Goal: Check status: Check status

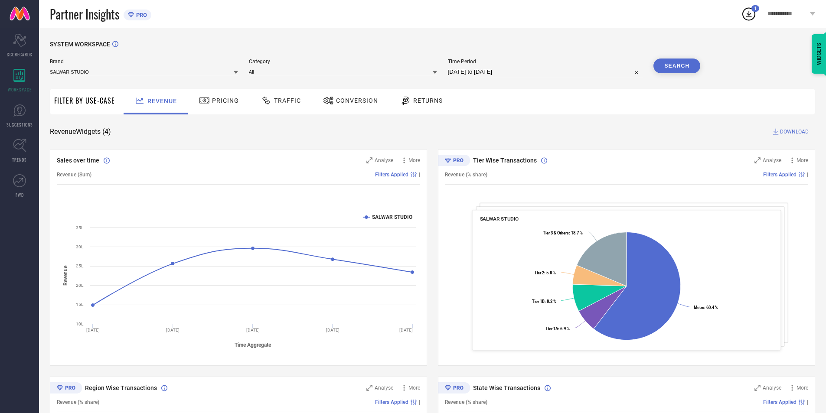
click at [212, 104] on span "Pricing" at bounding box center [225, 100] width 27 height 7
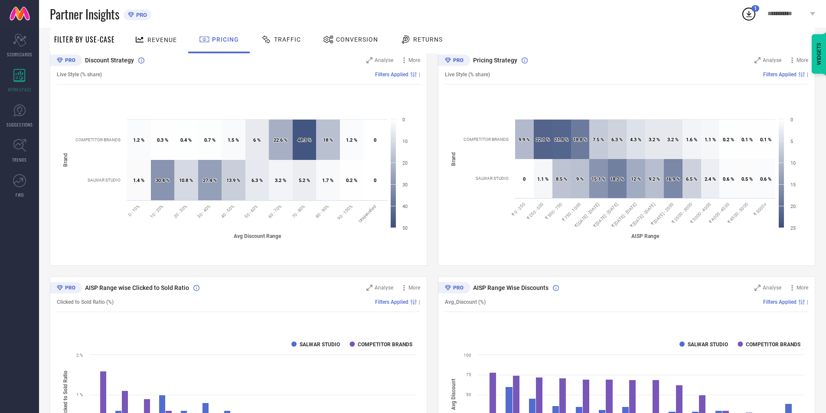
scroll to position [31, 0]
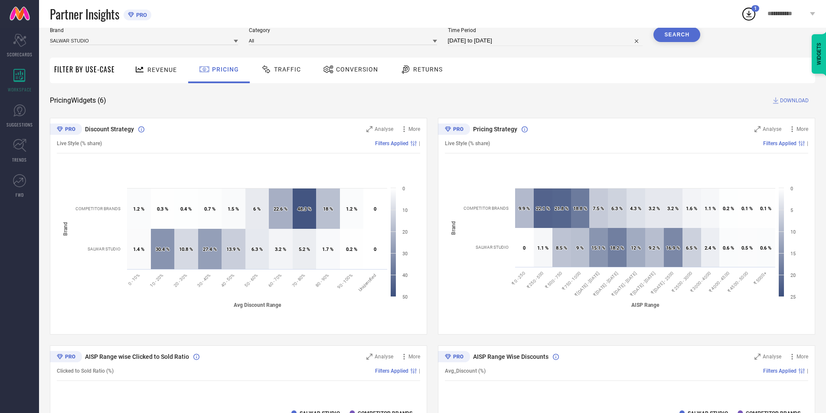
click at [300, 72] on div "Traffic" at bounding box center [281, 69] width 44 height 15
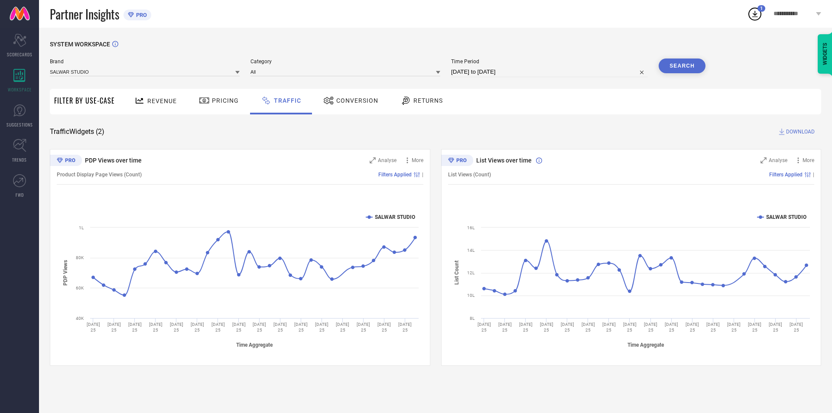
click at [356, 100] on span "Conversion" at bounding box center [357, 100] width 42 height 7
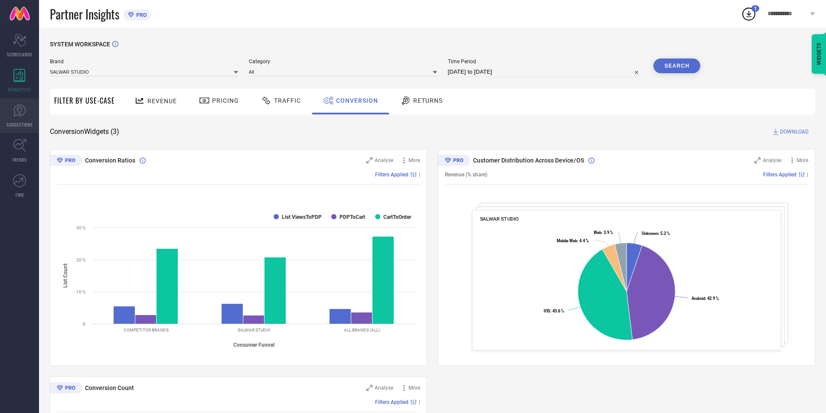
click at [18, 117] on icon at bounding box center [19, 110] width 13 height 13
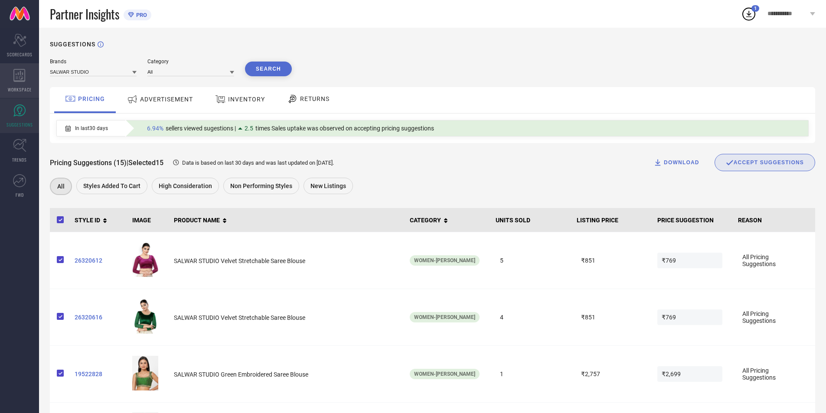
click at [13, 85] on div "WORKSPACE" at bounding box center [19, 80] width 39 height 35
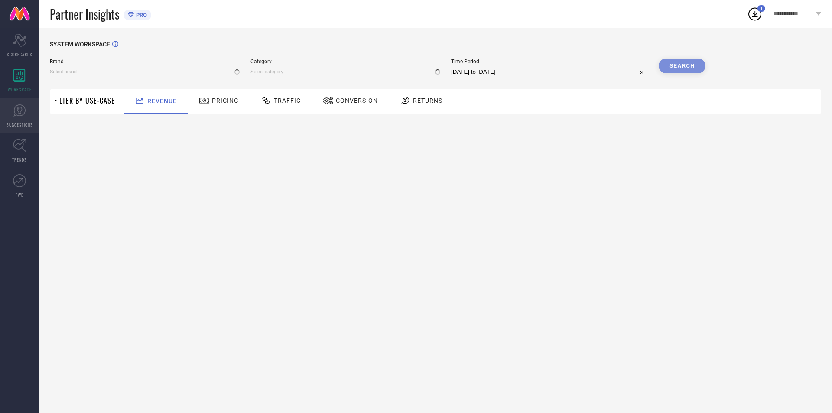
type input "SALWAR STUDIO"
type input "All"
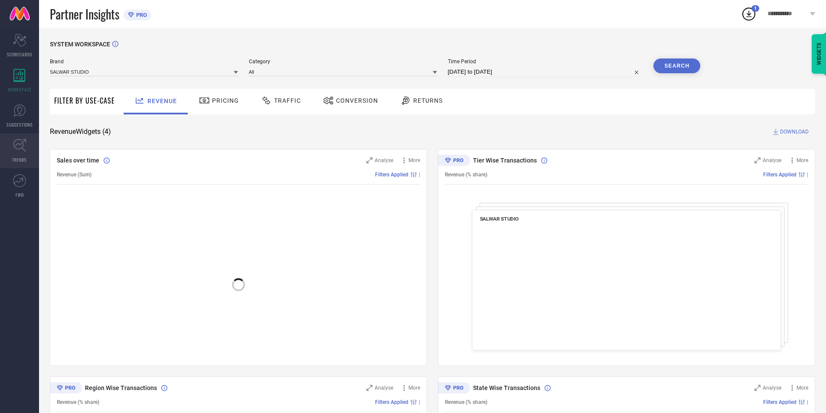
click at [15, 146] on icon at bounding box center [19, 145] width 13 height 13
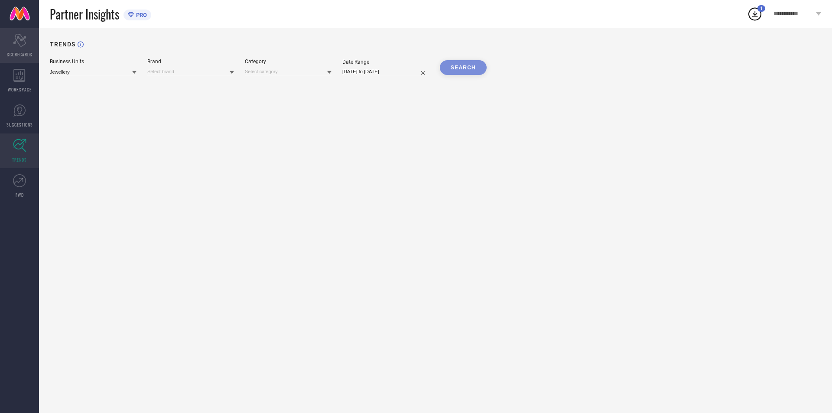
click at [29, 42] on div "Scorecard SCORECARDS" at bounding box center [19, 45] width 39 height 35
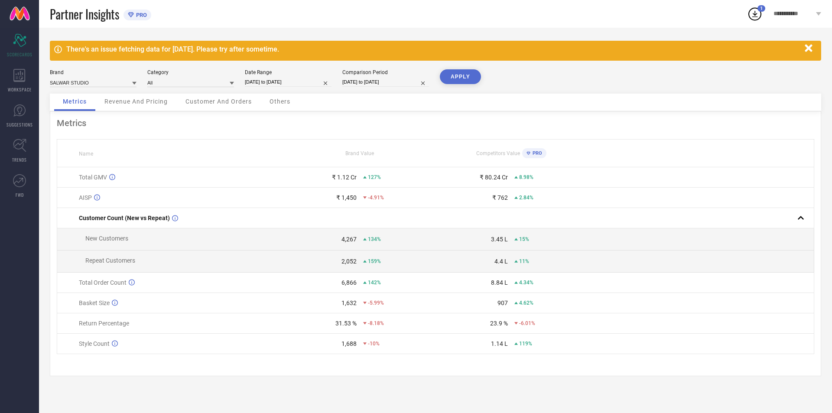
click at [129, 107] on div "Revenue And Pricing" at bounding box center [136, 102] width 81 height 17
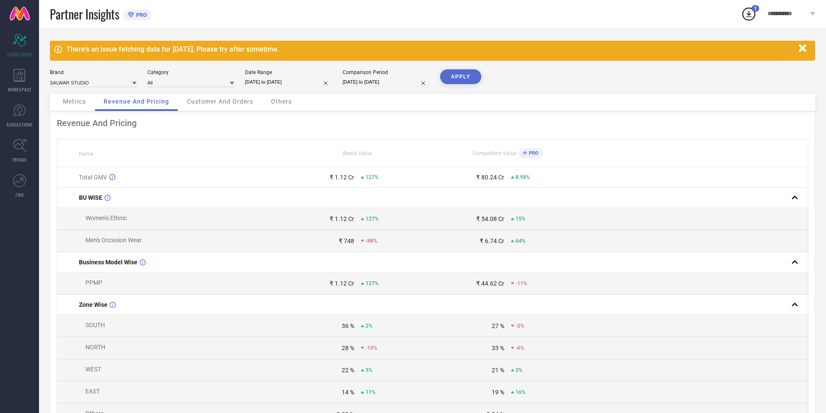
click at [238, 104] on span "Customer And Orders" at bounding box center [220, 101] width 66 height 7
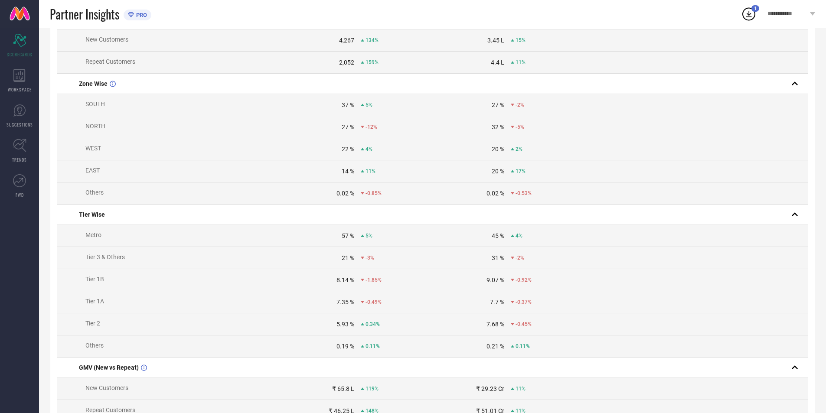
scroll to position [173, 0]
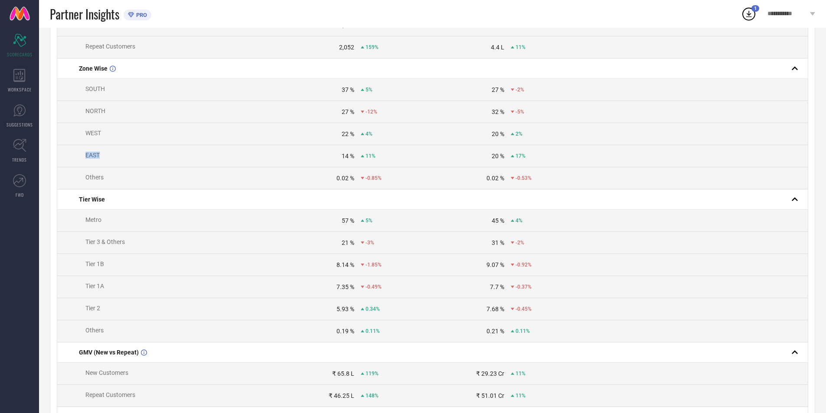
drag, startPoint x: 84, startPoint y: 162, endPoint x: 114, endPoint y: 163, distance: 30.8
click at [114, 163] on td "EAST" at bounding box center [169, 156] width 225 height 22
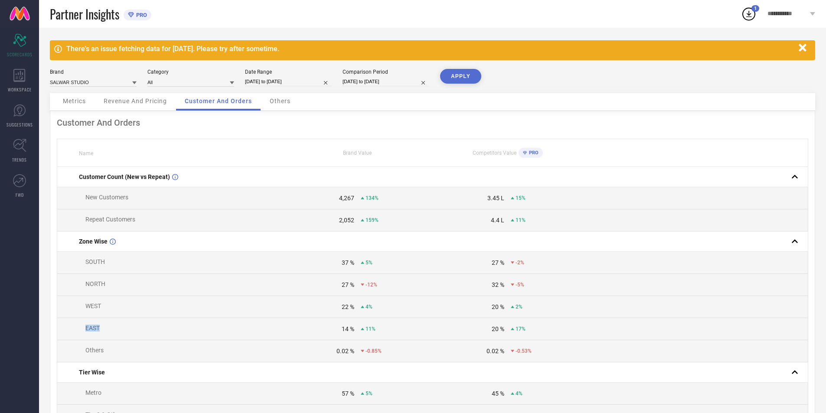
scroll to position [0, 0]
click at [299, 85] on input "[DATE] to [DATE]" at bounding box center [288, 82] width 87 height 9
select select "7"
select select "2025"
select select "8"
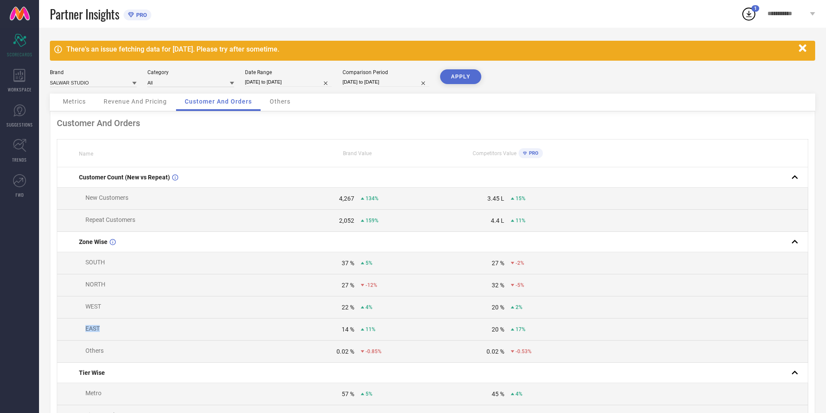
select select "2025"
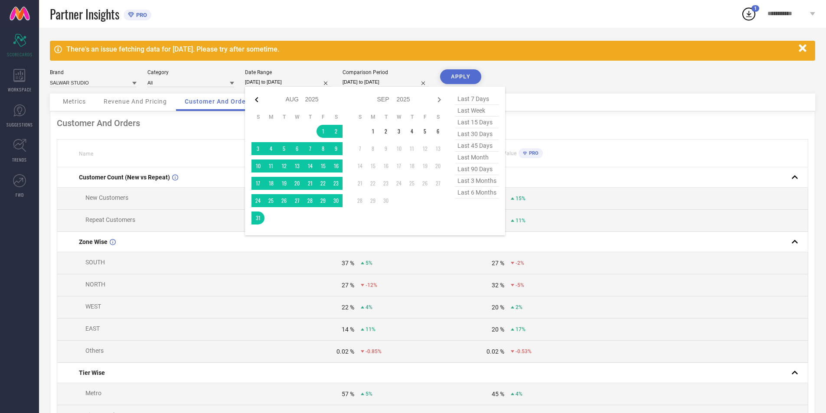
click at [257, 98] on icon at bounding box center [256, 99] width 3 height 5
select select "6"
select select "2025"
select select "7"
select select "2025"
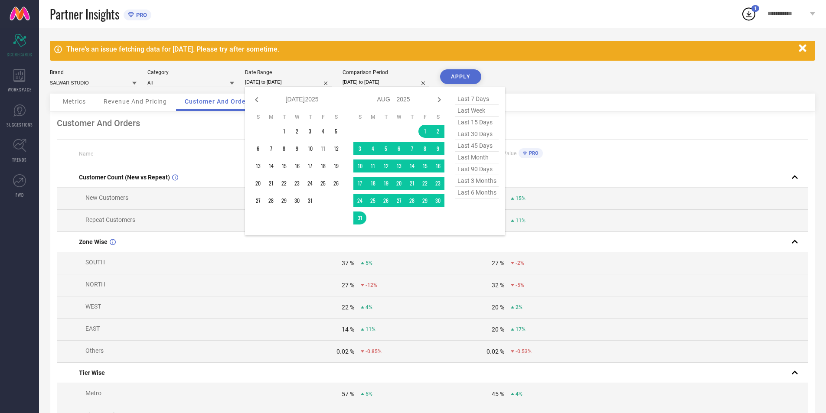
click at [257, 98] on icon at bounding box center [256, 99] width 3 height 5
select select "5"
select select "2025"
select select "6"
select select "2025"
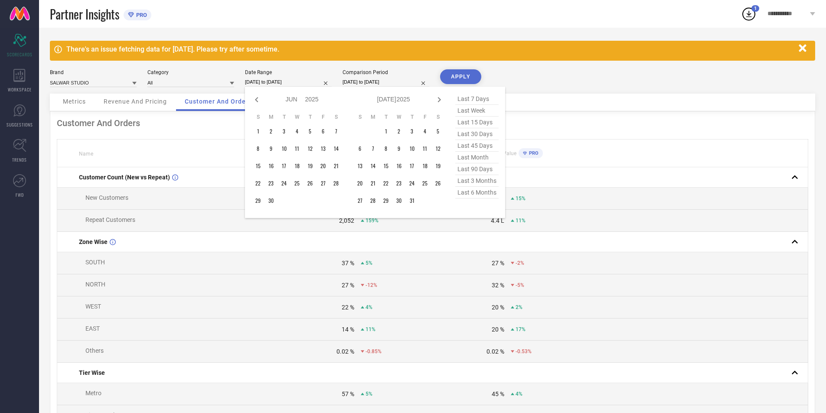
click at [257, 98] on icon at bounding box center [256, 99] width 3 height 5
select select "4"
select select "2025"
select select "5"
select select "2025"
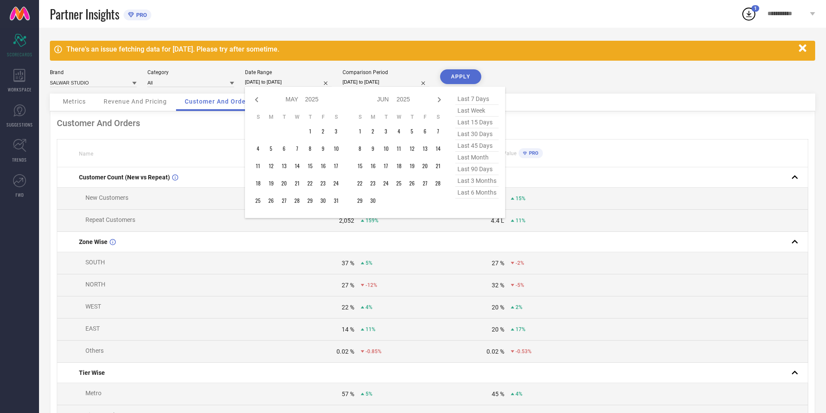
click at [257, 98] on icon at bounding box center [256, 99] width 3 height 5
select select "3"
select select "2025"
select select "4"
select select "2025"
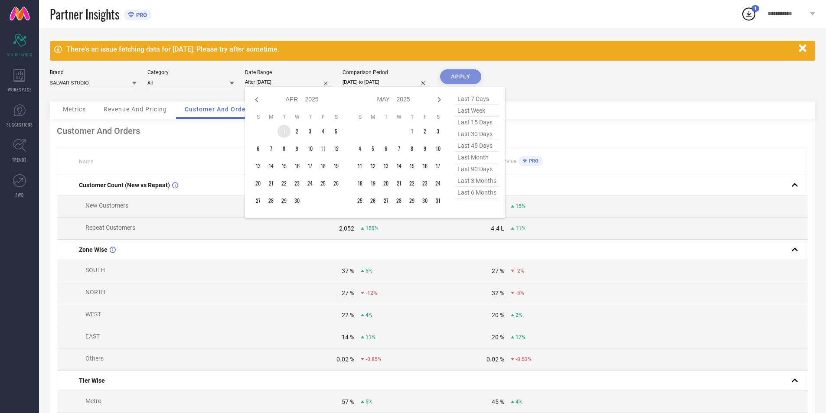
click at [283, 133] on td "1" at bounding box center [283, 131] width 13 height 13
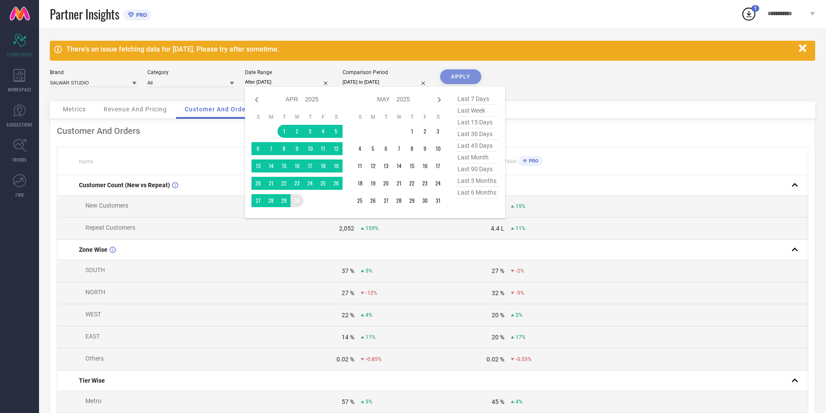
type input "[DATE] to [DATE]"
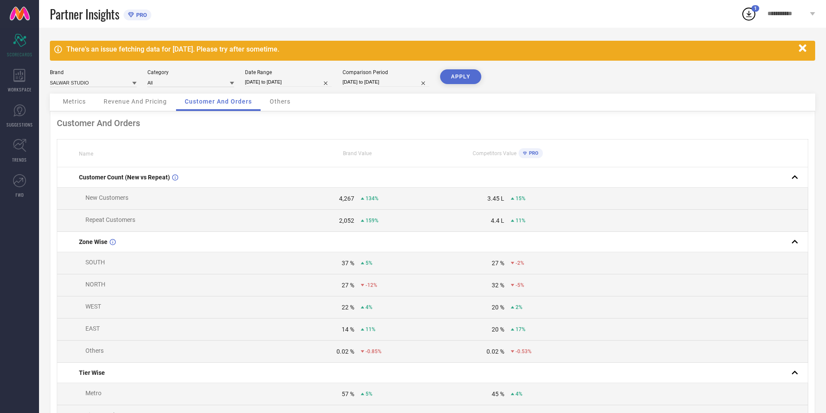
click at [466, 77] on button "APPLY" at bounding box center [460, 76] width 41 height 15
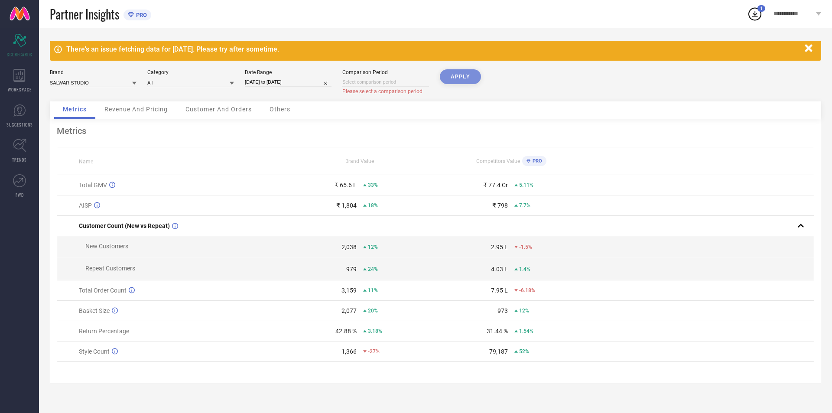
select select "8"
select select "2025"
select select "9"
select select "2025"
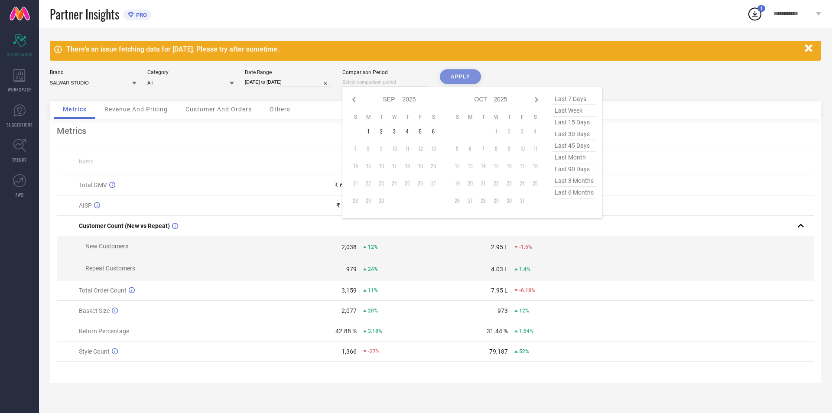
click at [385, 83] on input at bounding box center [385, 82] width 87 height 9
click at [353, 100] on icon at bounding box center [353, 99] width 3 height 5
select select "7"
select select "2025"
select select "8"
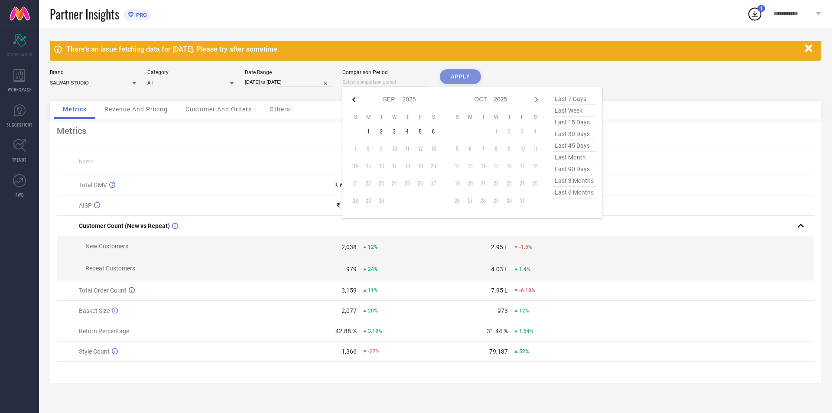
select select "2025"
click at [416, 131] on td "1" at bounding box center [420, 131] width 13 height 13
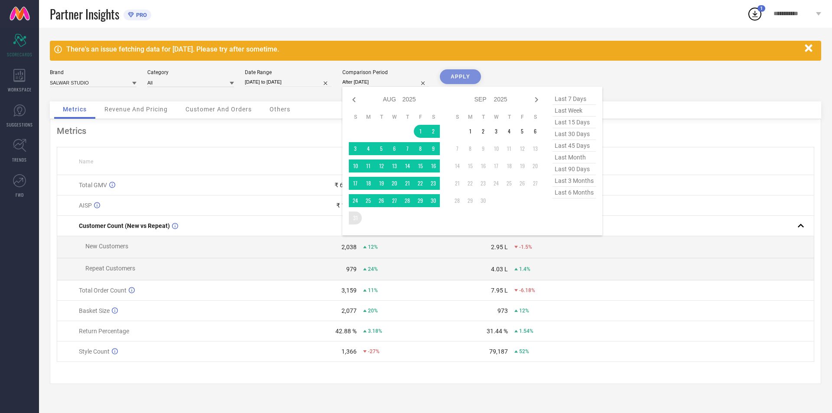
type input "[DATE] to [DATE]"
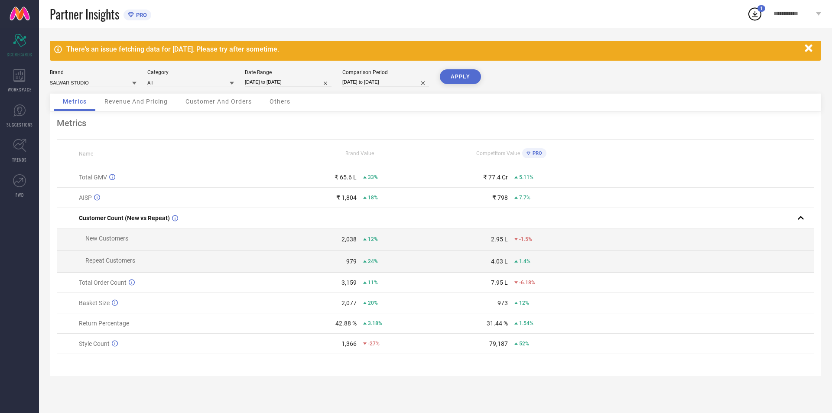
click at [457, 80] on button "APPLY" at bounding box center [460, 76] width 41 height 15
click at [218, 107] on div "Customer And Orders" at bounding box center [219, 102] width 84 height 17
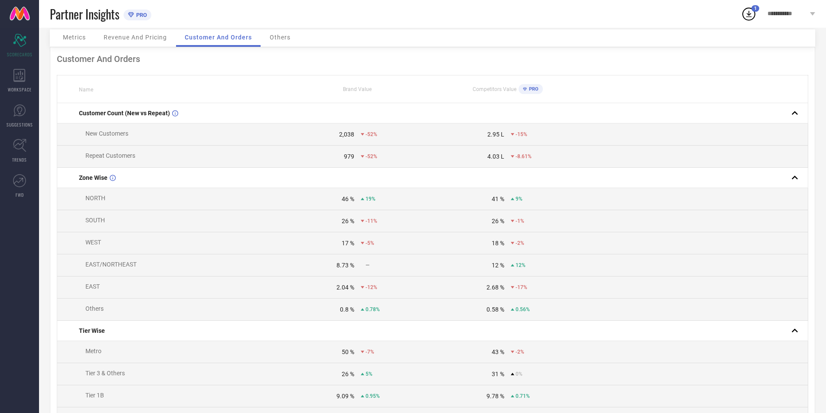
scroll to position [173, 0]
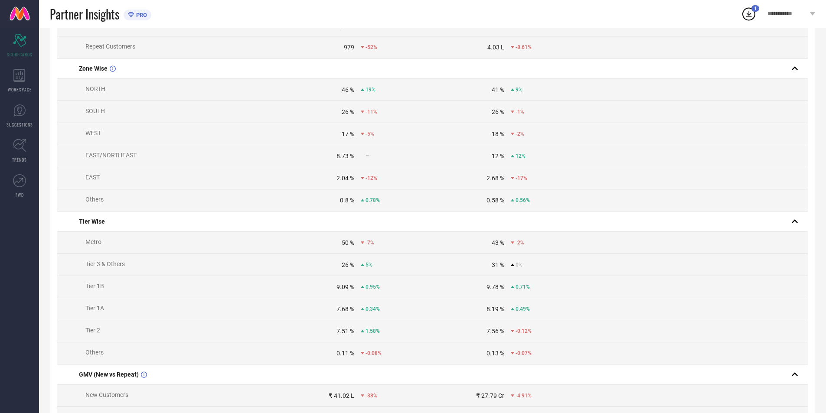
click at [361, 267] on icon at bounding box center [362, 264] width 3 height 3
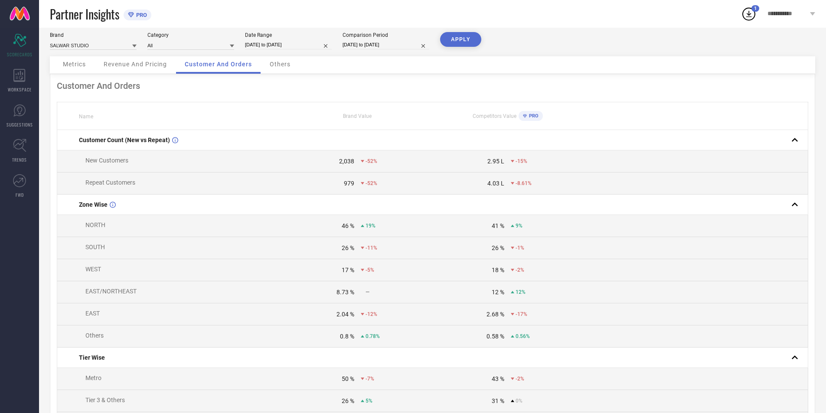
scroll to position [0, 0]
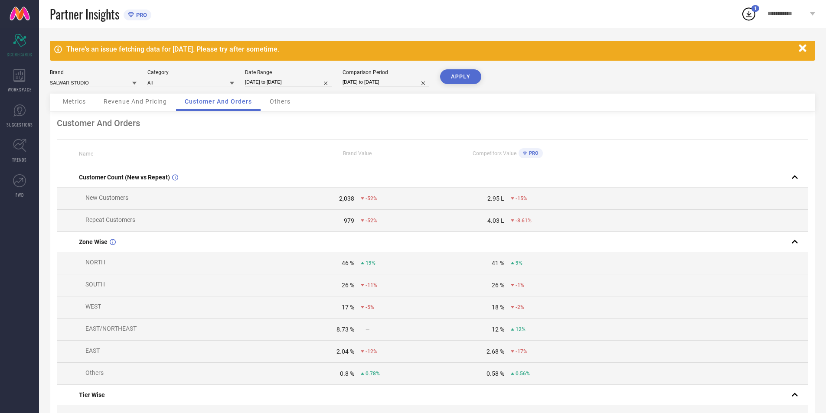
click at [379, 78] on input "[DATE] to [DATE]" at bounding box center [385, 82] width 87 height 9
select select "7"
select select "2025"
select select "8"
select select "2025"
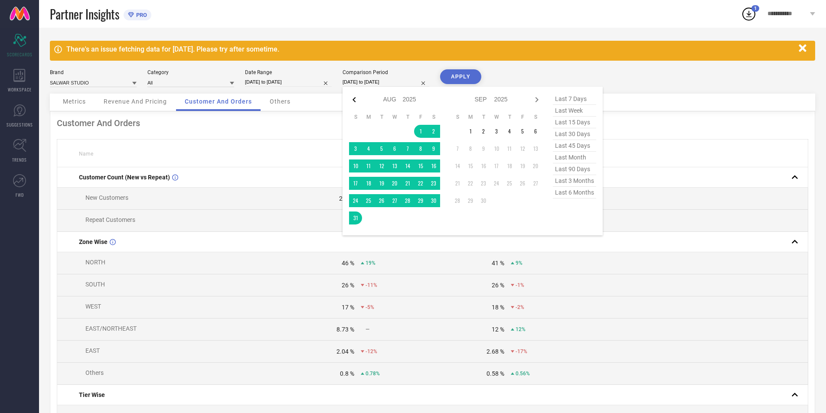
click at [349, 98] on icon at bounding box center [354, 99] width 10 height 10
select select "6"
select select "2025"
select select "7"
select select "2025"
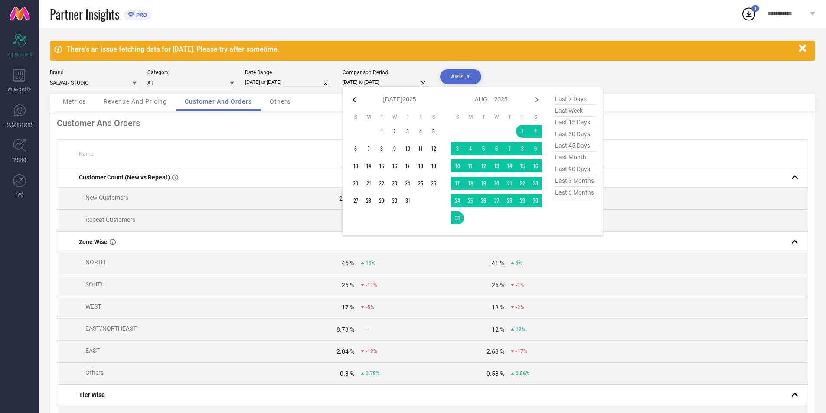
click at [350, 98] on icon at bounding box center [354, 99] width 10 height 10
select select "5"
select select "2025"
select select "6"
select select "2025"
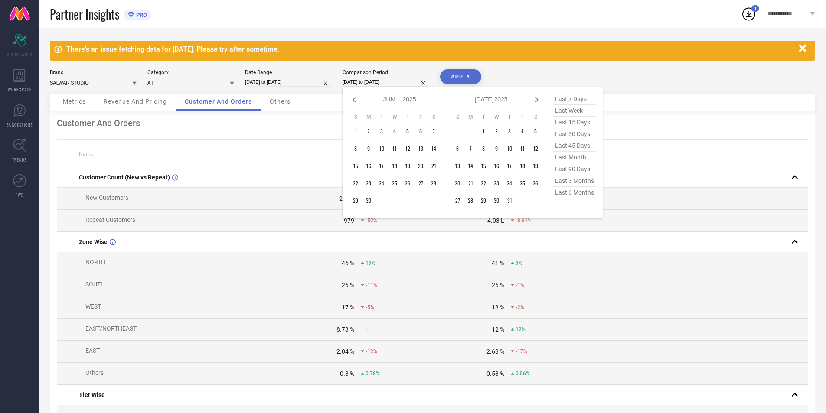
click at [350, 98] on icon at bounding box center [354, 99] width 10 height 10
select select "4"
select select "2025"
select select "5"
select select "2025"
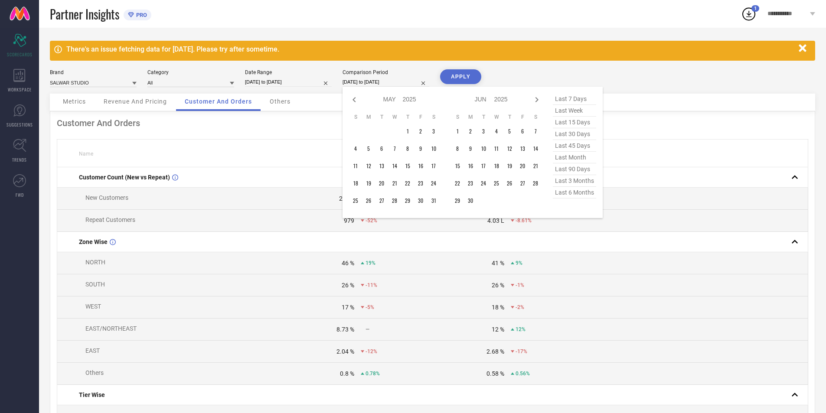
click at [350, 98] on icon at bounding box center [354, 99] width 10 height 10
select select "3"
select select "2025"
select select "4"
select select "2025"
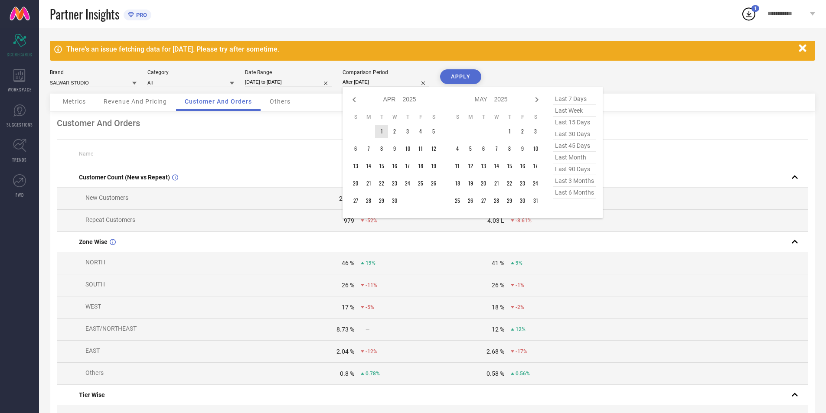
click at [381, 130] on td "1" at bounding box center [381, 131] width 13 height 13
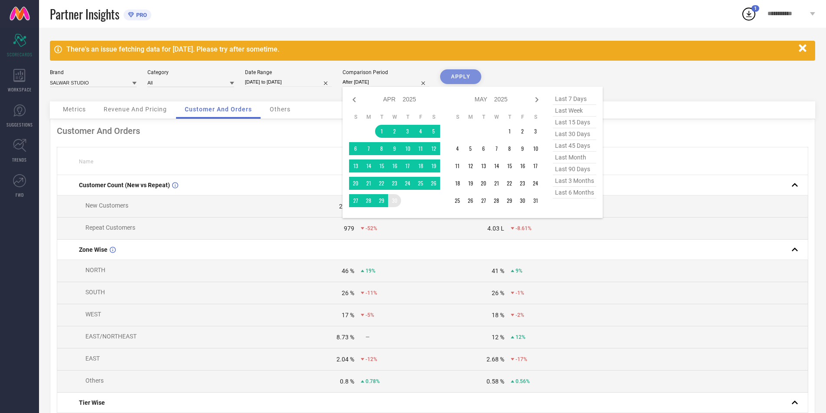
type input "[DATE] to [DATE]"
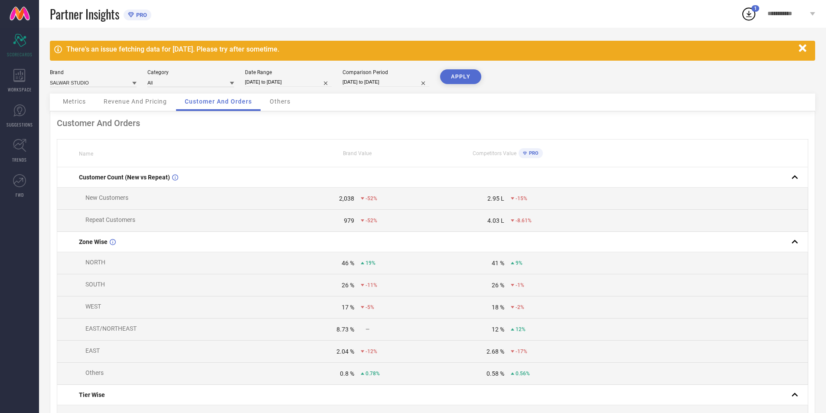
click at [453, 75] on button "APPLY" at bounding box center [460, 76] width 41 height 15
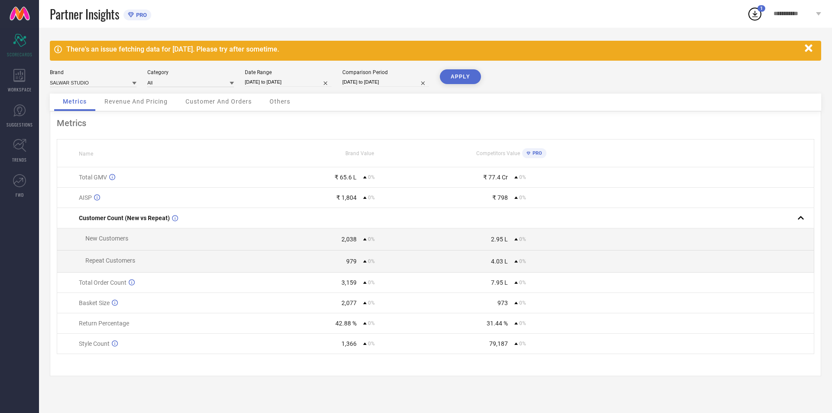
click at [225, 102] on span "Customer And Orders" at bounding box center [219, 101] width 66 height 7
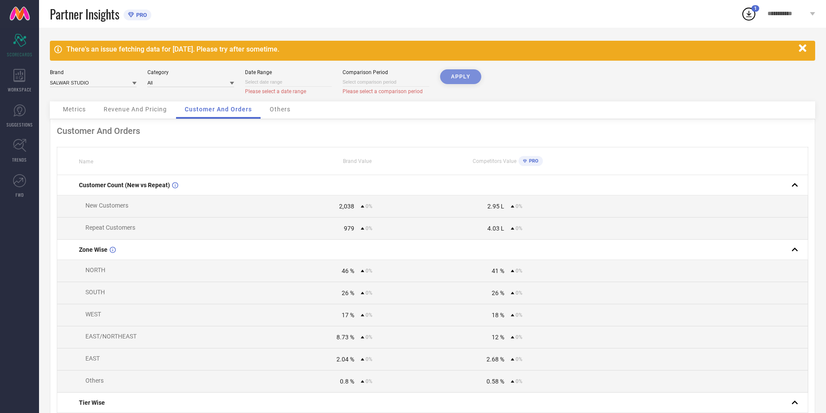
select select "8"
select select "2025"
select select "9"
select select "2025"
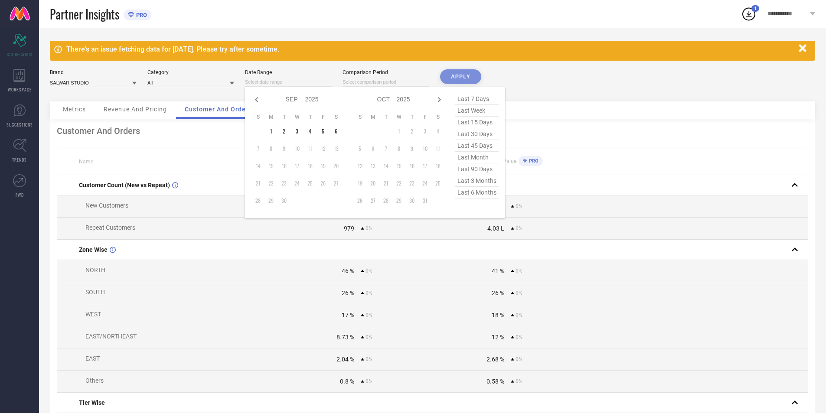
click at [291, 83] on input at bounding box center [288, 82] width 87 height 9
click at [254, 97] on icon at bounding box center [256, 99] width 10 height 10
select select "7"
select select "2025"
select select "8"
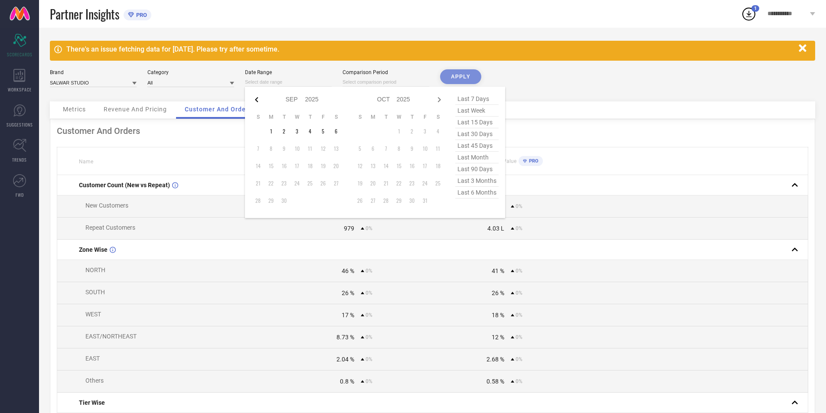
select select "2025"
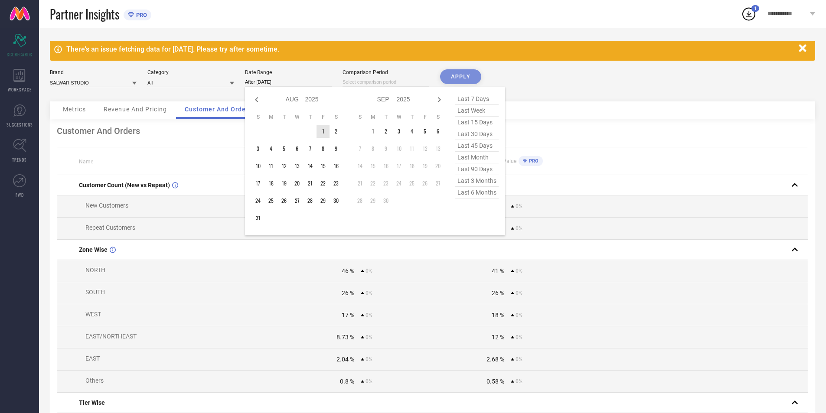
click at [322, 129] on td "1" at bounding box center [322, 131] width 13 height 13
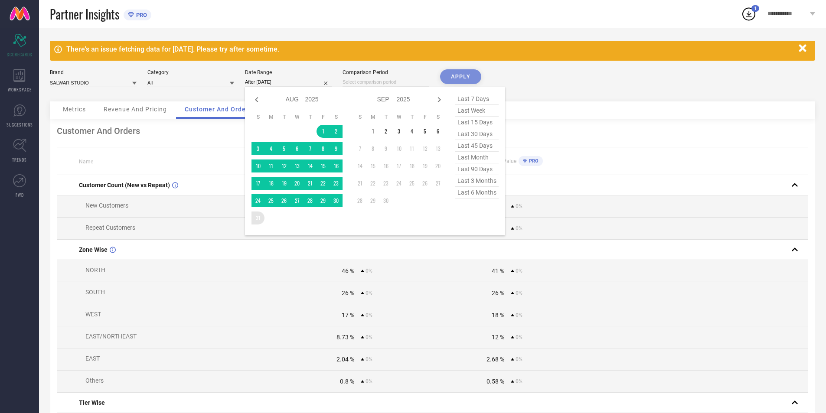
type input "[DATE] to [DATE]"
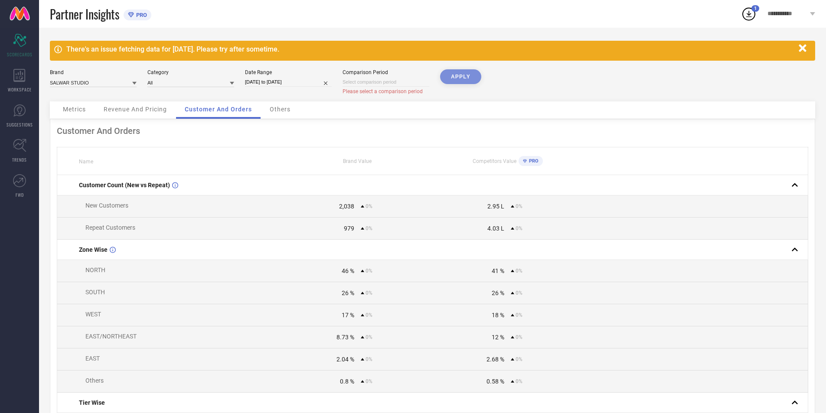
click at [365, 84] on input at bounding box center [385, 82] width 87 height 9
select select "8"
select select "2025"
select select "9"
select select "2025"
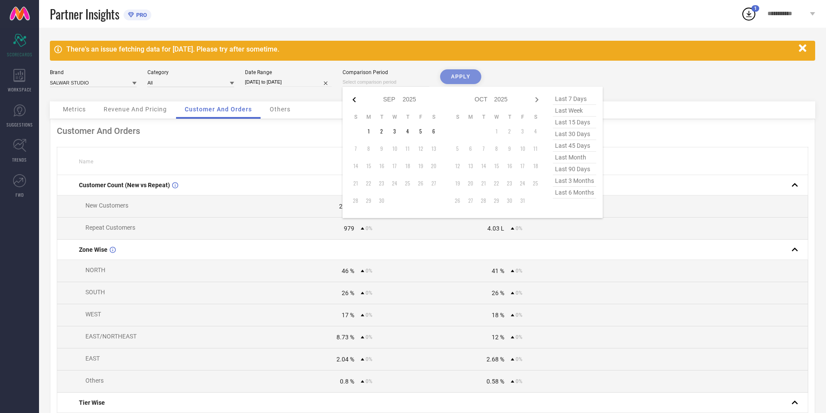
click at [355, 98] on icon at bounding box center [353, 99] width 3 height 5
select select "7"
select select "2025"
select select "8"
select select "2025"
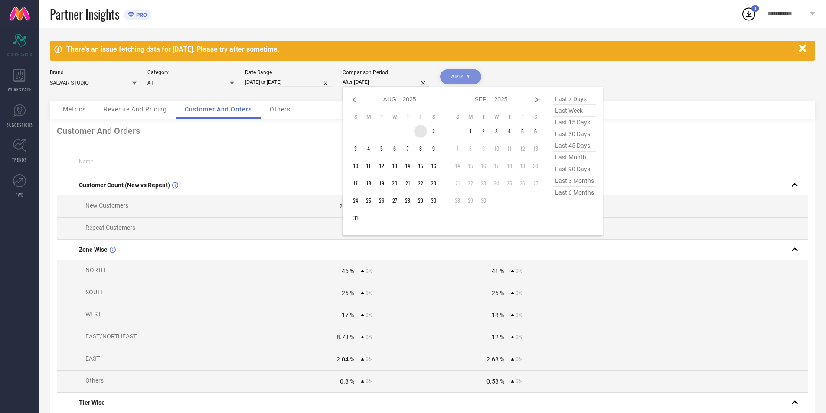
click at [421, 129] on td "1" at bounding box center [420, 131] width 13 height 13
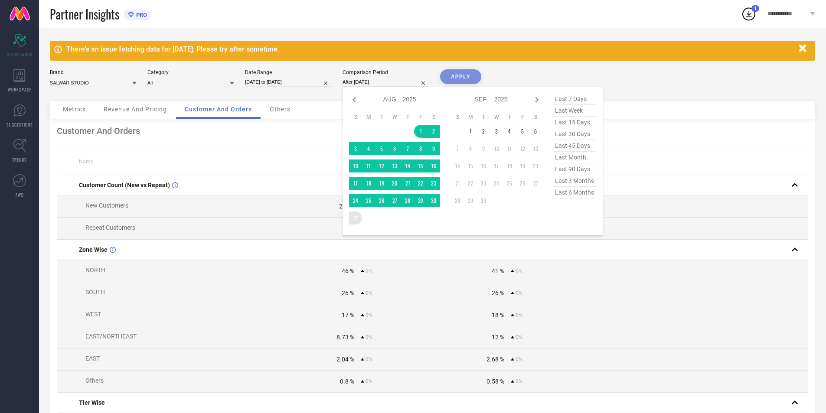
type input "[DATE] to [DATE]"
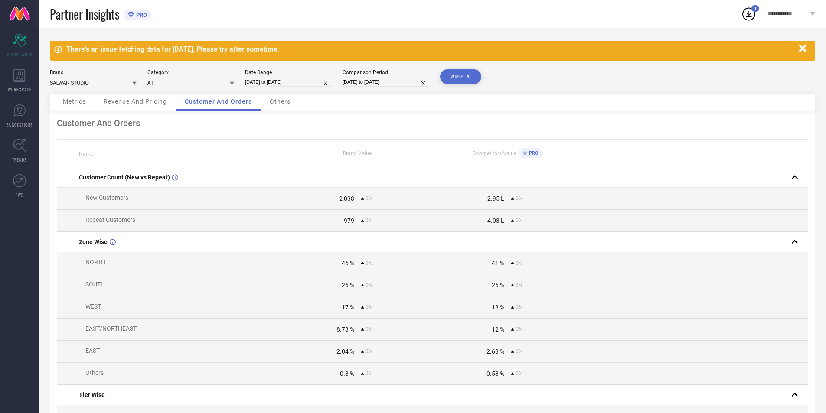
click at [449, 75] on button "APPLY" at bounding box center [460, 76] width 41 height 15
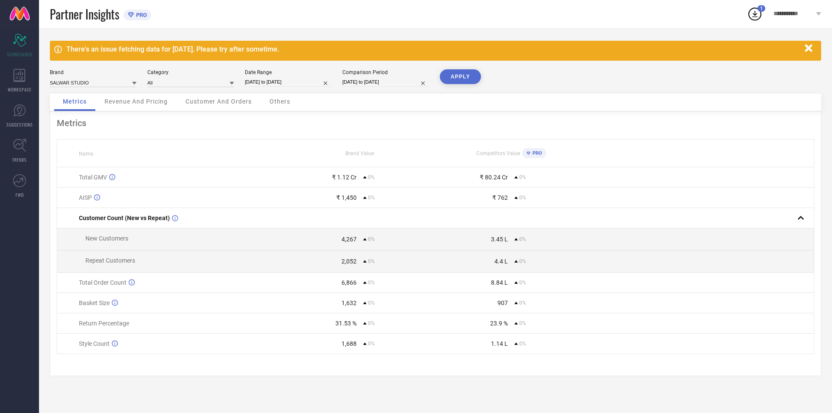
click at [249, 104] on span "Customer And Orders" at bounding box center [219, 101] width 66 height 7
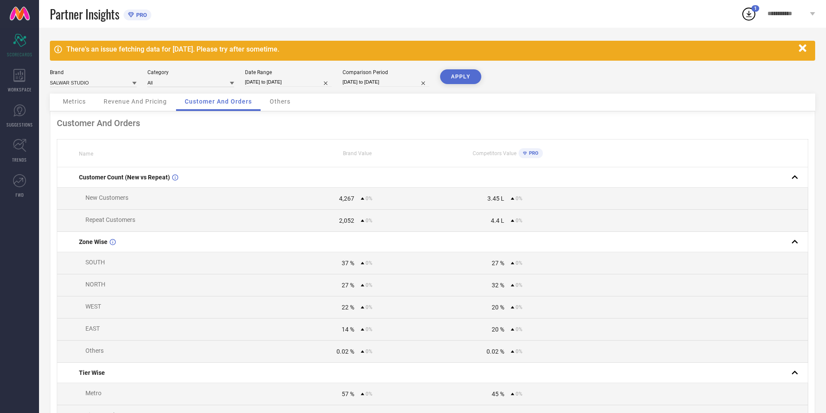
click at [405, 82] on input "[DATE] to [DATE]" at bounding box center [385, 82] width 87 height 9
select select "7"
select select "2025"
select select "8"
select select "2025"
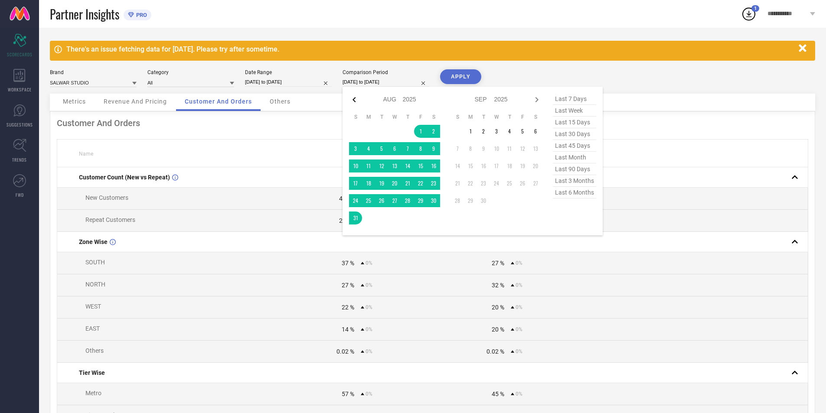
click at [352, 97] on icon at bounding box center [354, 99] width 10 height 10
select select "6"
select select "2025"
select select "7"
select select "2025"
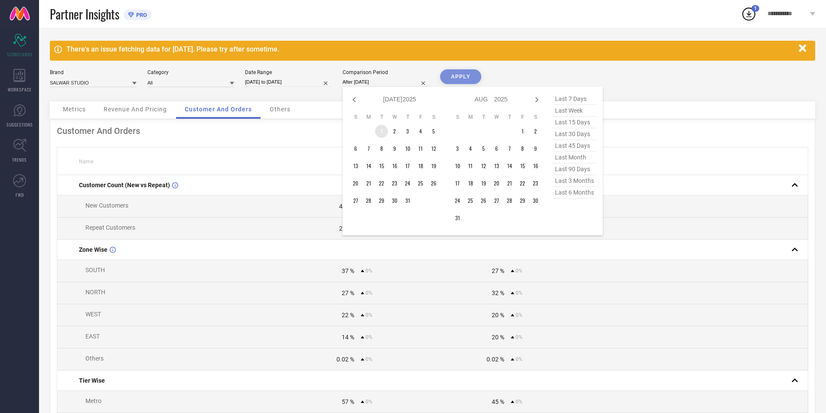
click at [378, 131] on td "1" at bounding box center [381, 131] width 13 height 13
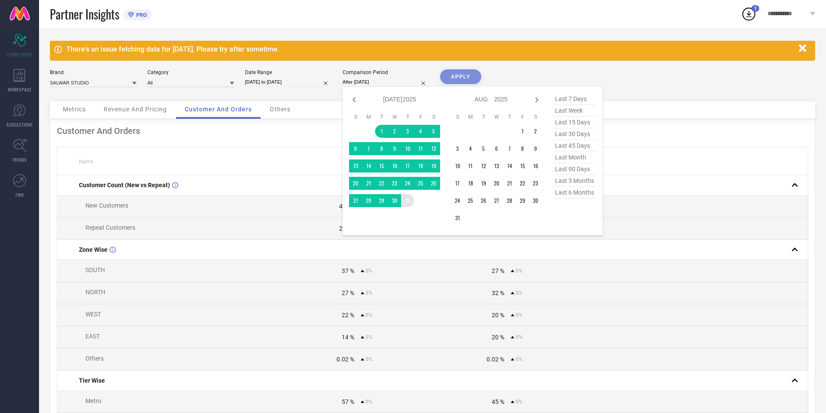
type input "[DATE] to [DATE]"
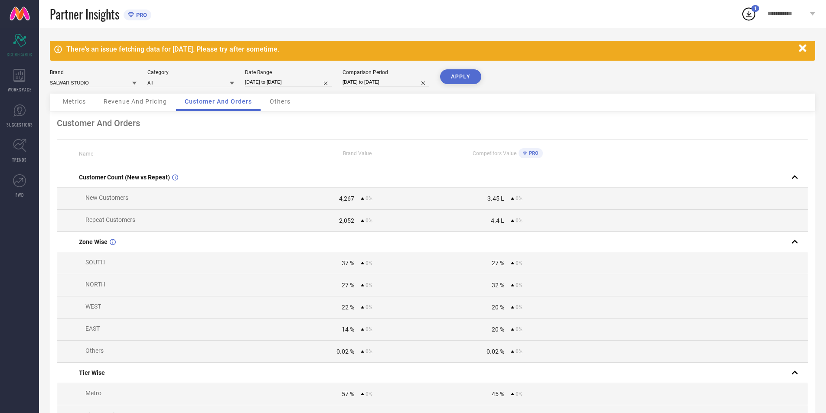
click at [452, 79] on button "APPLY" at bounding box center [460, 76] width 41 height 15
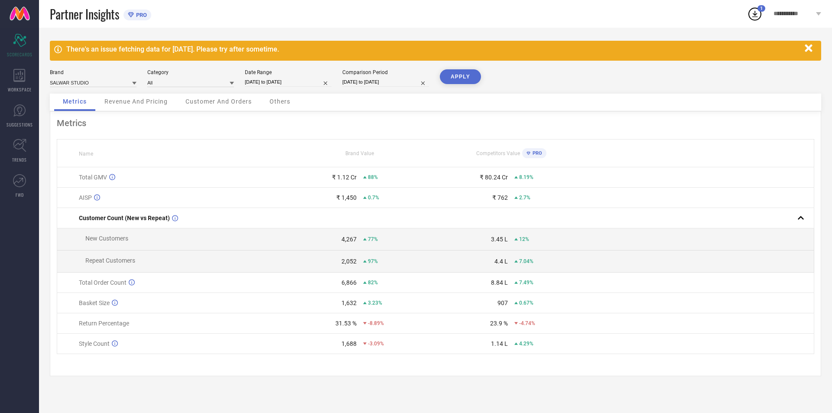
click at [232, 103] on span "Customer And Orders" at bounding box center [219, 101] width 66 height 7
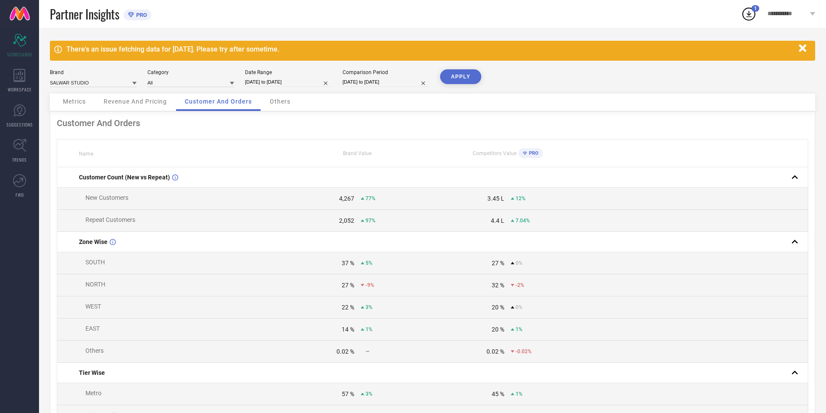
click at [369, 81] on input "[DATE] to [DATE]" at bounding box center [385, 82] width 87 height 9
select select "6"
select select "2025"
select select "7"
select select "2025"
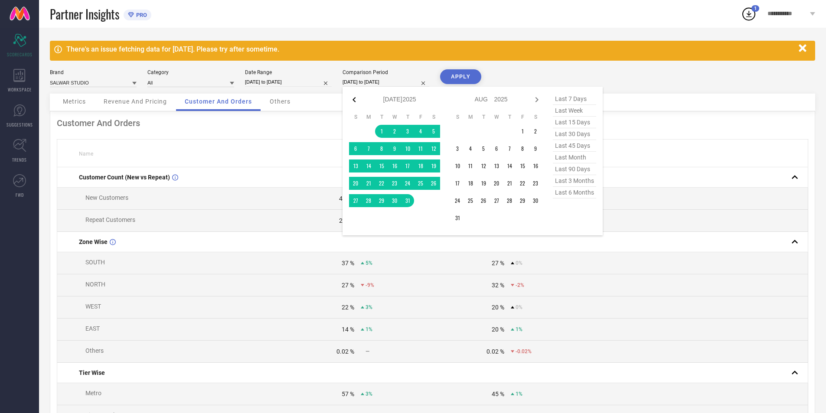
click at [355, 98] on icon at bounding box center [353, 99] width 3 height 5
select select "5"
select select "2025"
select select "6"
select select "2025"
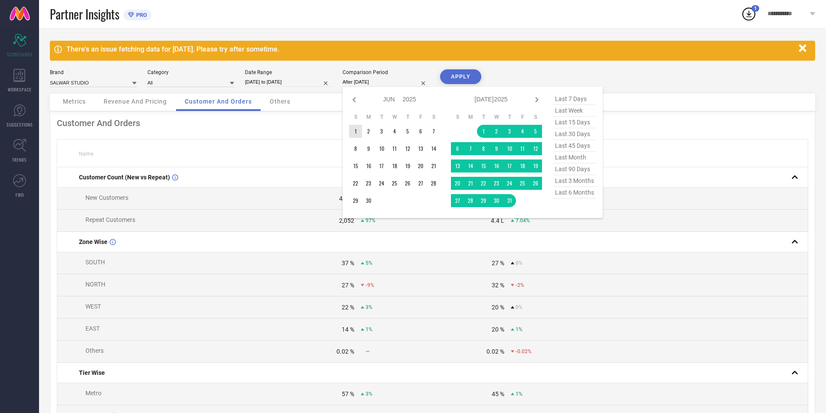
click at [358, 130] on td "1" at bounding box center [355, 131] width 13 height 13
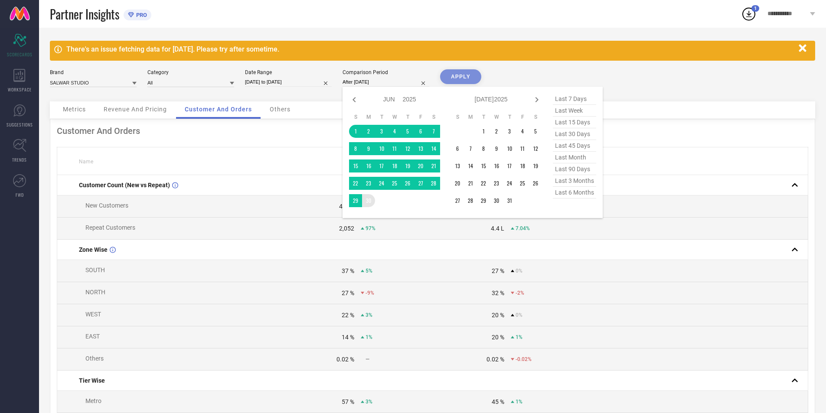
type input "[DATE] to [DATE]"
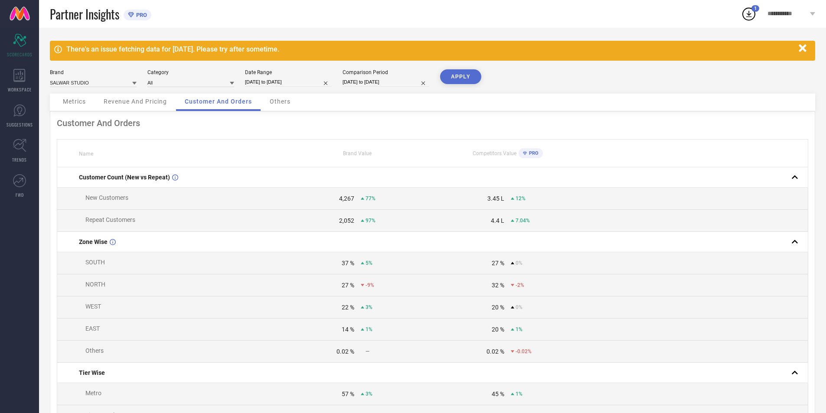
click at [453, 73] on button "APPLY" at bounding box center [460, 76] width 41 height 15
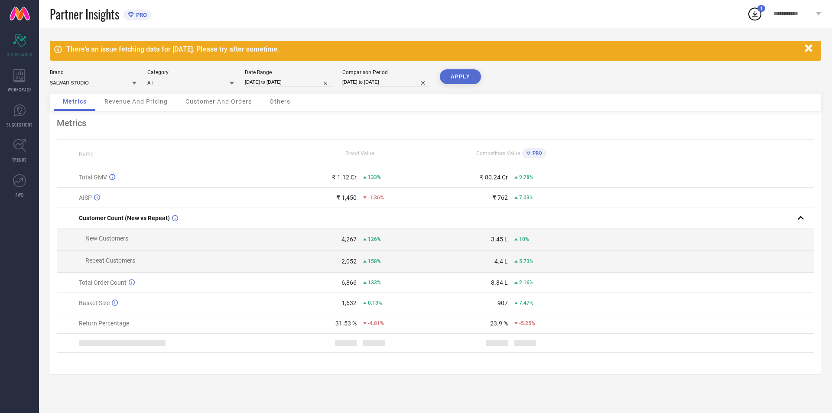
click at [242, 104] on span "Customer And Orders" at bounding box center [219, 101] width 66 height 7
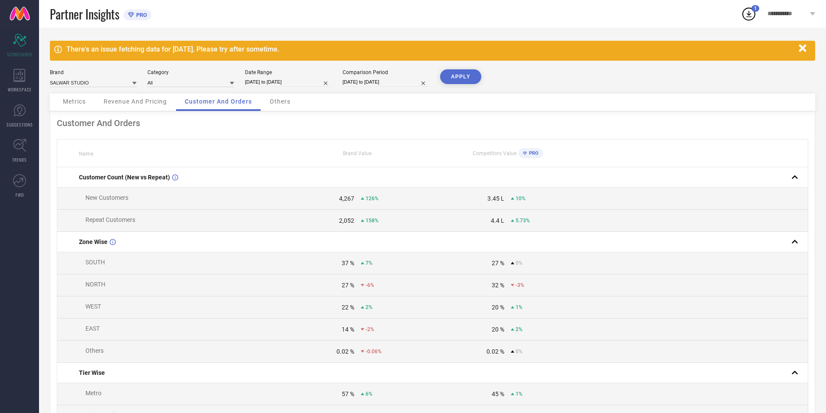
select select "5"
select select "2025"
select select "6"
select select "2025"
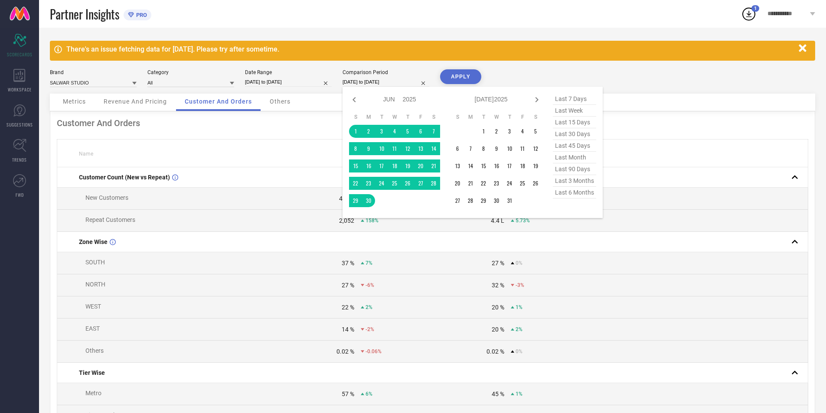
click at [373, 81] on input "[DATE] to [DATE]" at bounding box center [385, 82] width 87 height 9
click at [349, 97] on icon at bounding box center [354, 99] width 10 height 10
select select "4"
select select "2025"
select select "5"
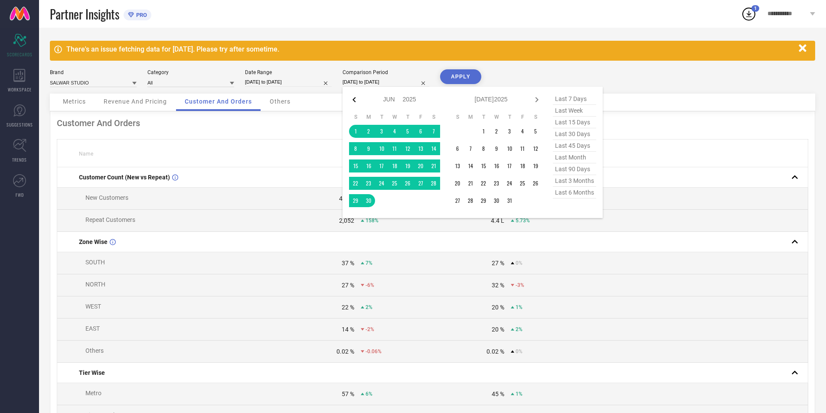
select select "2025"
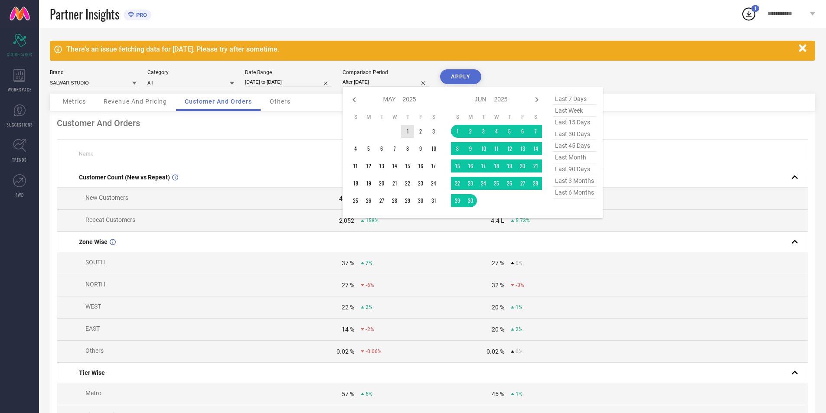
click at [409, 130] on td "1" at bounding box center [407, 131] width 13 height 13
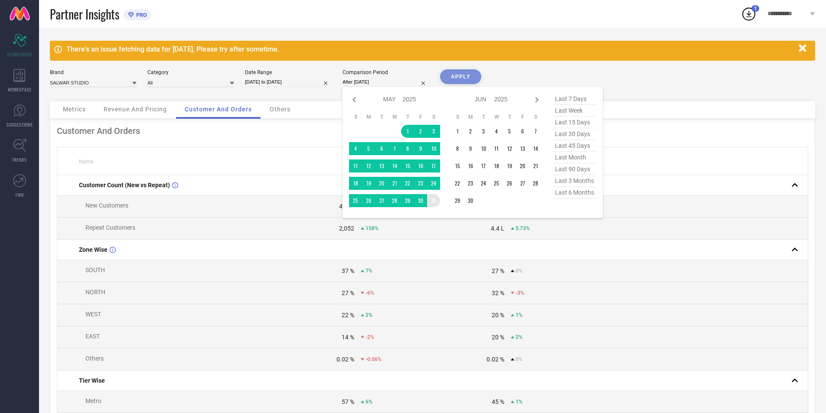
type input "[DATE] to [DATE]"
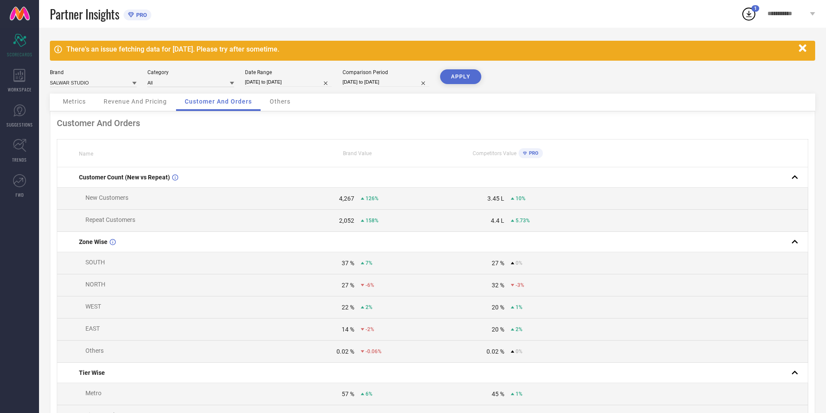
click at [458, 75] on button "APPLY" at bounding box center [460, 76] width 41 height 15
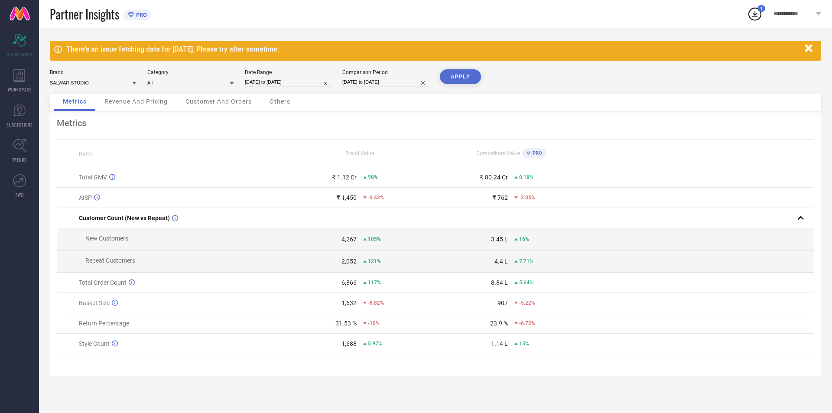
click at [229, 102] on span "Customer And Orders" at bounding box center [219, 101] width 66 height 7
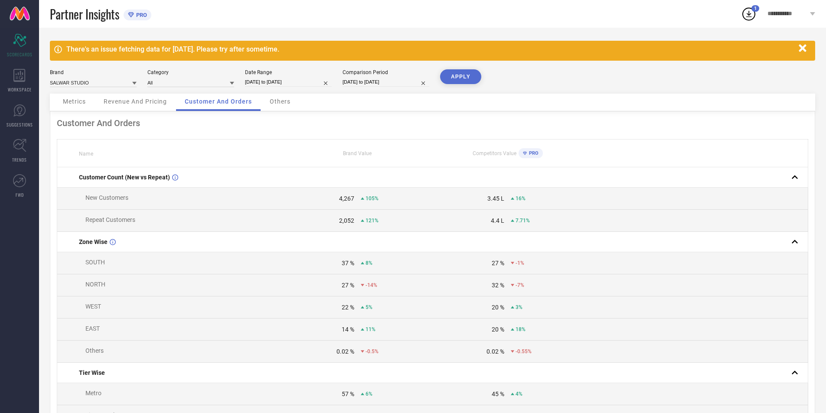
click at [283, 109] on div "Others" at bounding box center [280, 102] width 38 height 17
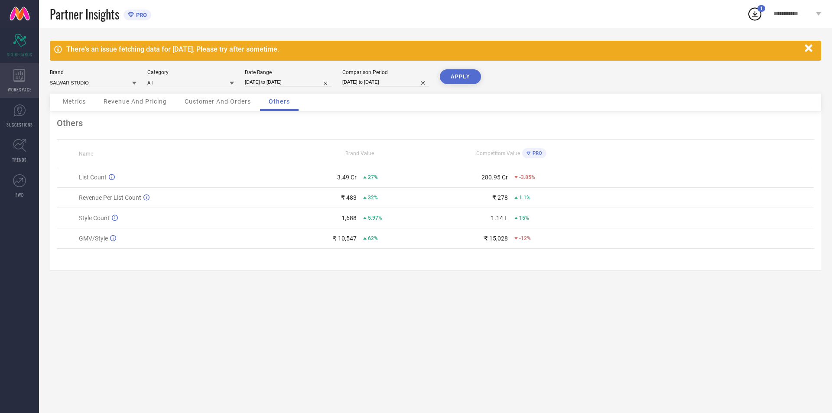
click at [19, 80] on icon at bounding box center [19, 75] width 12 height 13
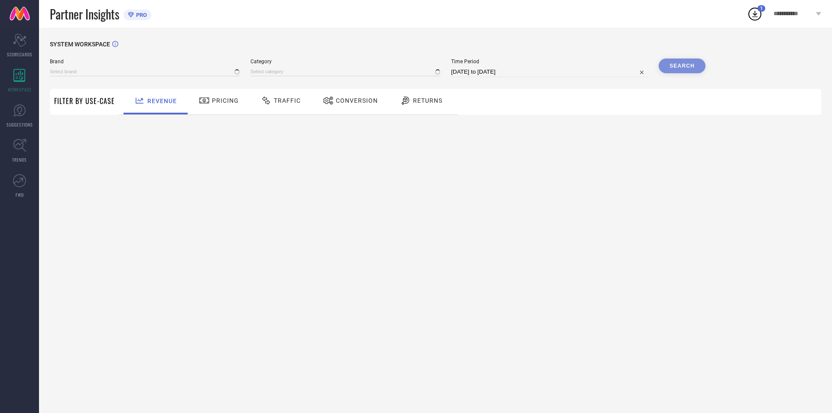
type input "SALWAR STUDIO"
type input "All"
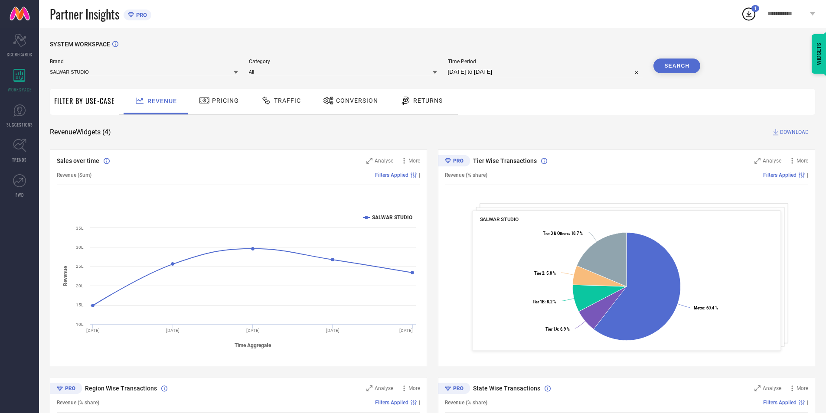
click at [215, 101] on span "Pricing" at bounding box center [225, 100] width 27 height 7
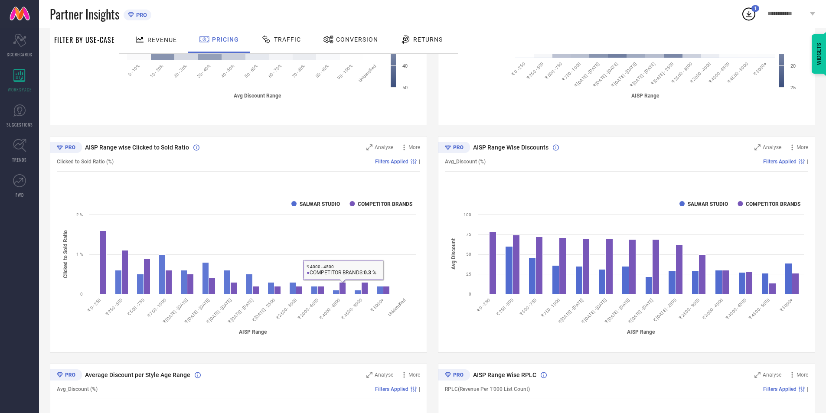
scroll to position [32, 0]
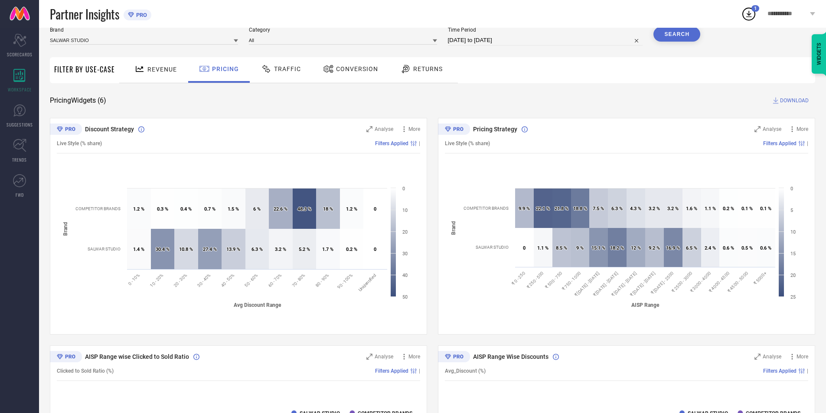
click at [283, 68] on span "Traffic" at bounding box center [287, 68] width 27 height 7
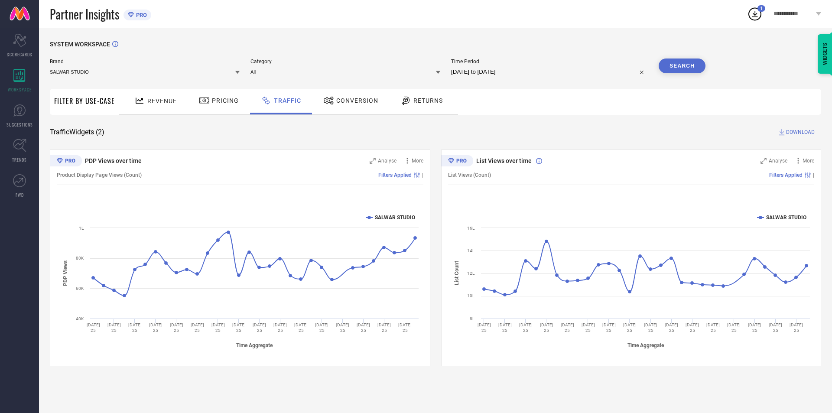
click at [353, 99] on span "Conversion" at bounding box center [357, 100] width 42 height 7
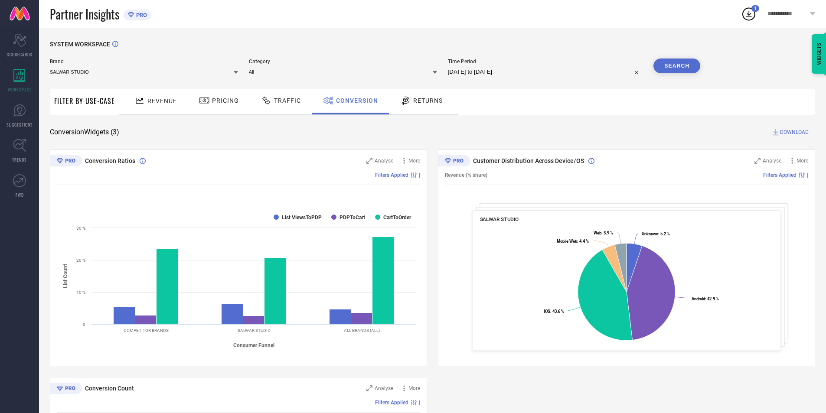
click at [407, 99] on icon at bounding box center [405, 100] width 11 height 10
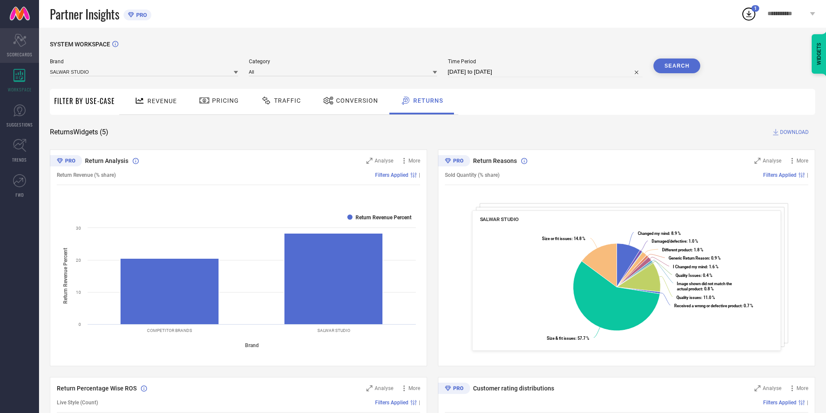
click at [10, 40] on div "Scorecard SCORECARDS" at bounding box center [19, 45] width 39 height 35
